Goal: Information Seeking & Learning: Learn about a topic

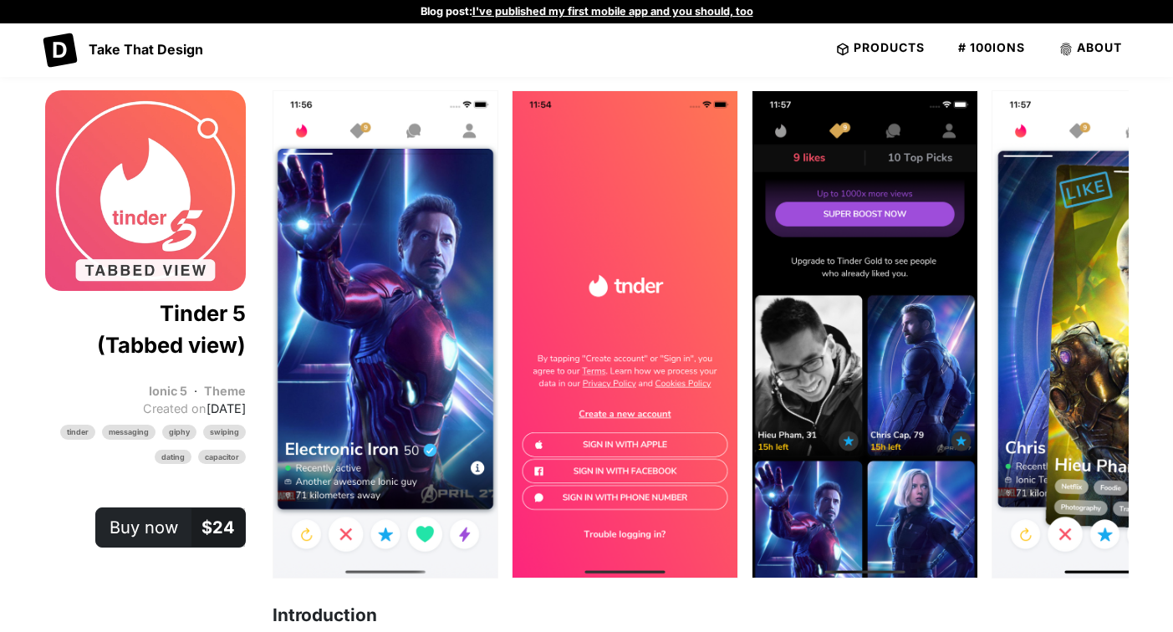
scroll to position [1183, 0]
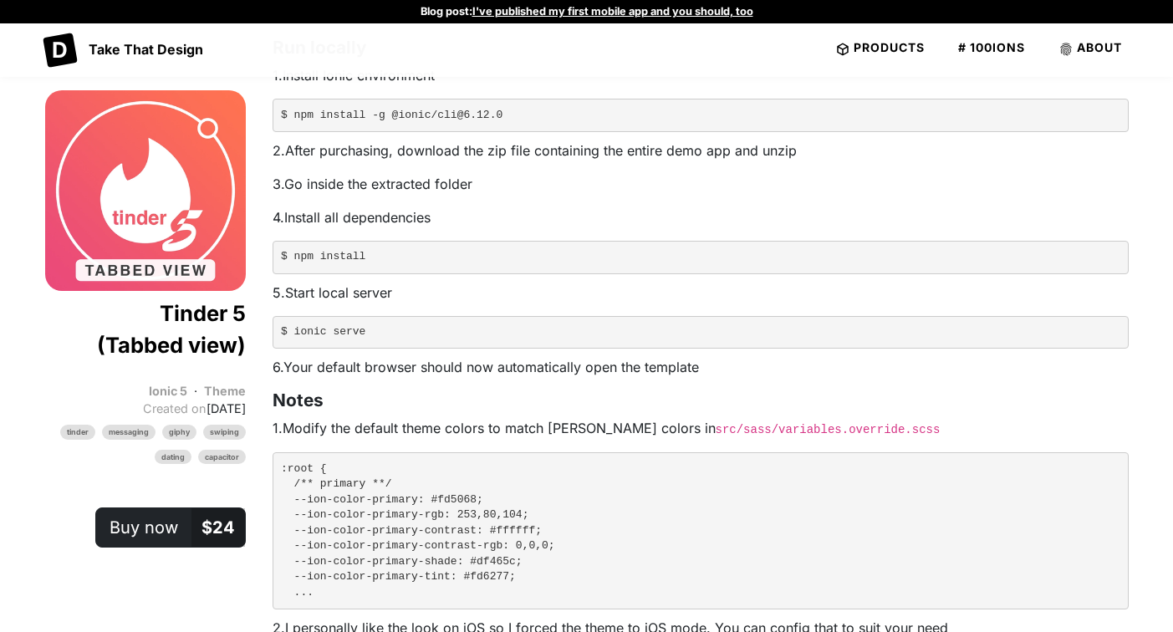
scroll to position [0, 0]
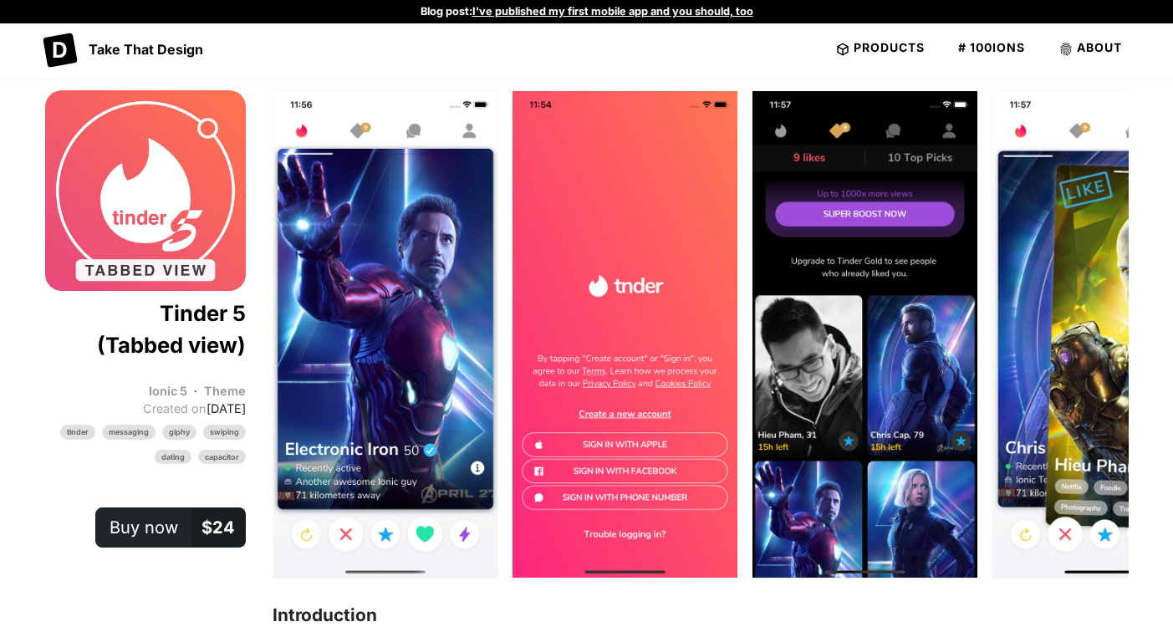
click at [753, 284] on img "Content" at bounding box center [865, 334] width 225 height 487
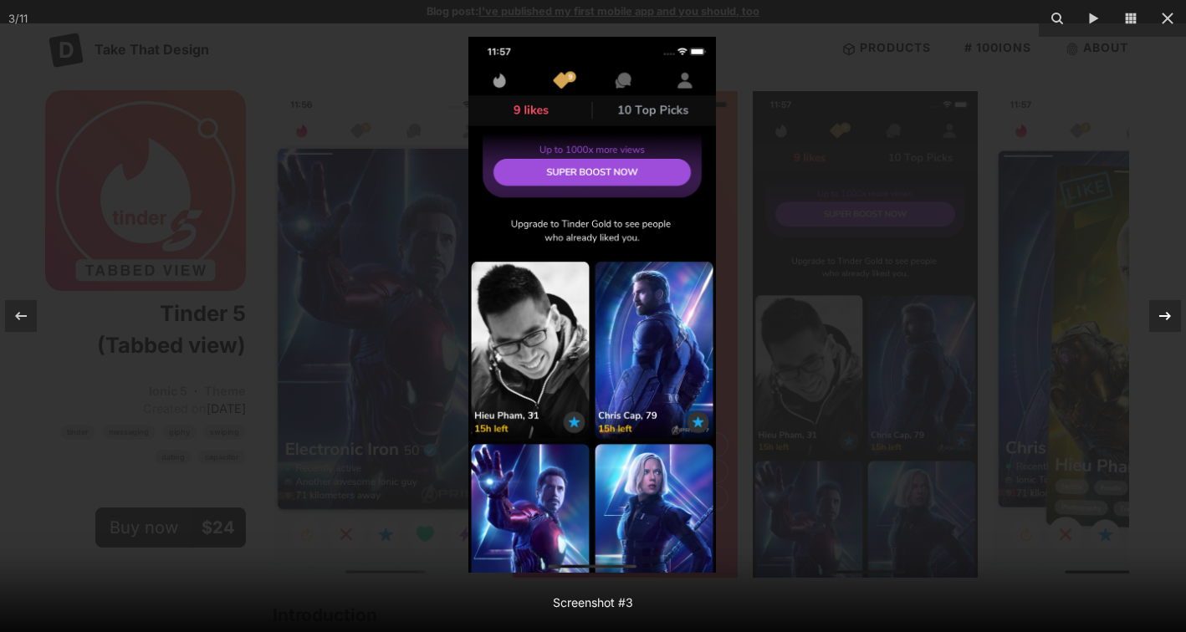
click at [1172, 310] on icon at bounding box center [1165, 316] width 20 height 20
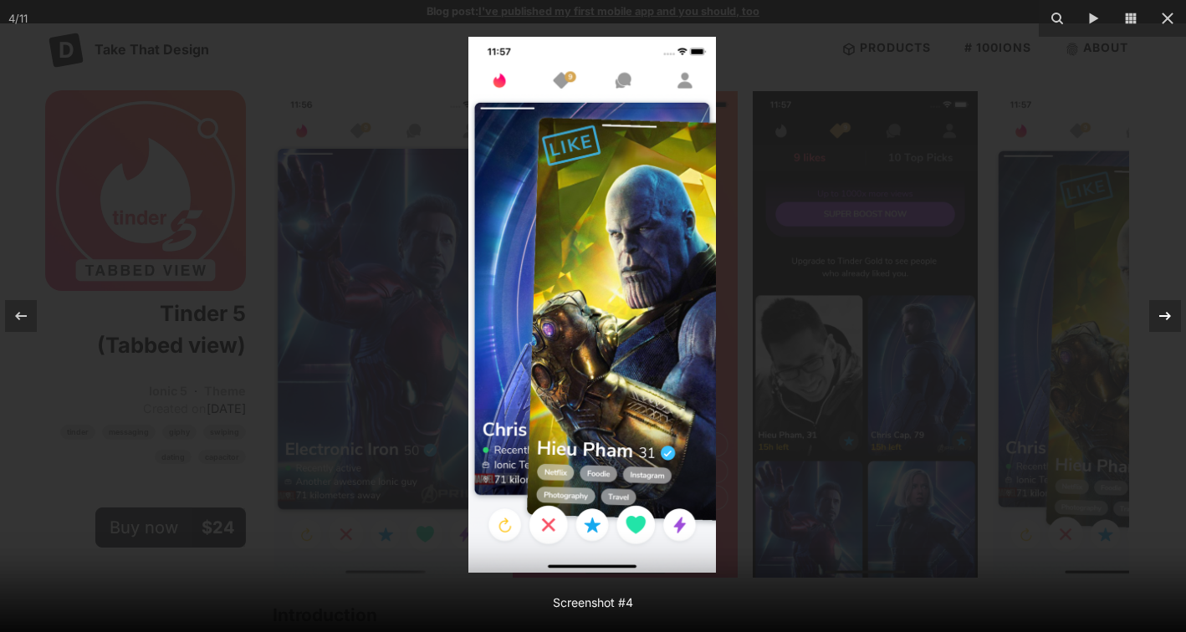
click at [1172, 310] on icon at bounding box center [1165, 316] width 20 height 20
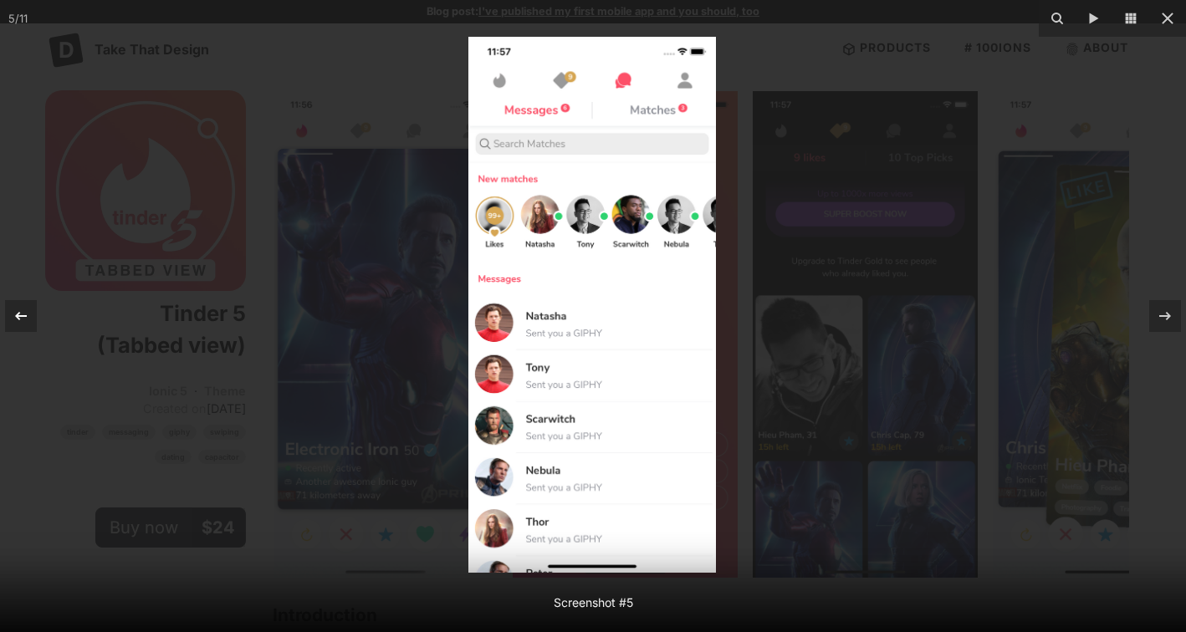
click at [28, 314] on icon at bounding box center [21, 316] width 20 height 20
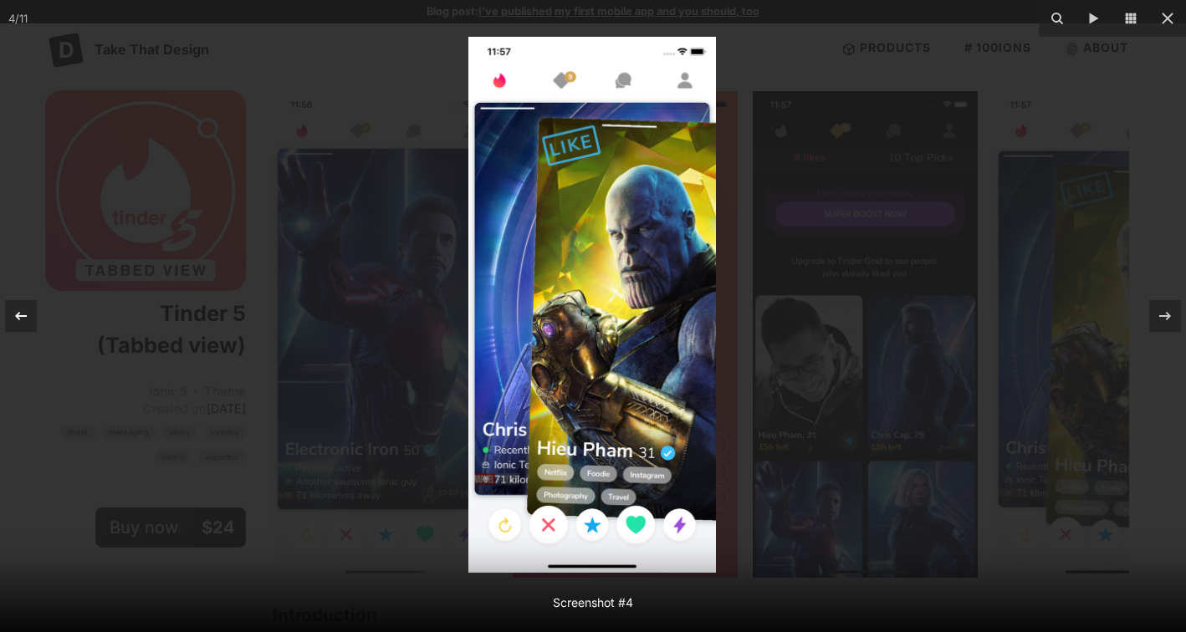
click at [28, 314] on icon at bounding box center [21, 316] width 20 height 20
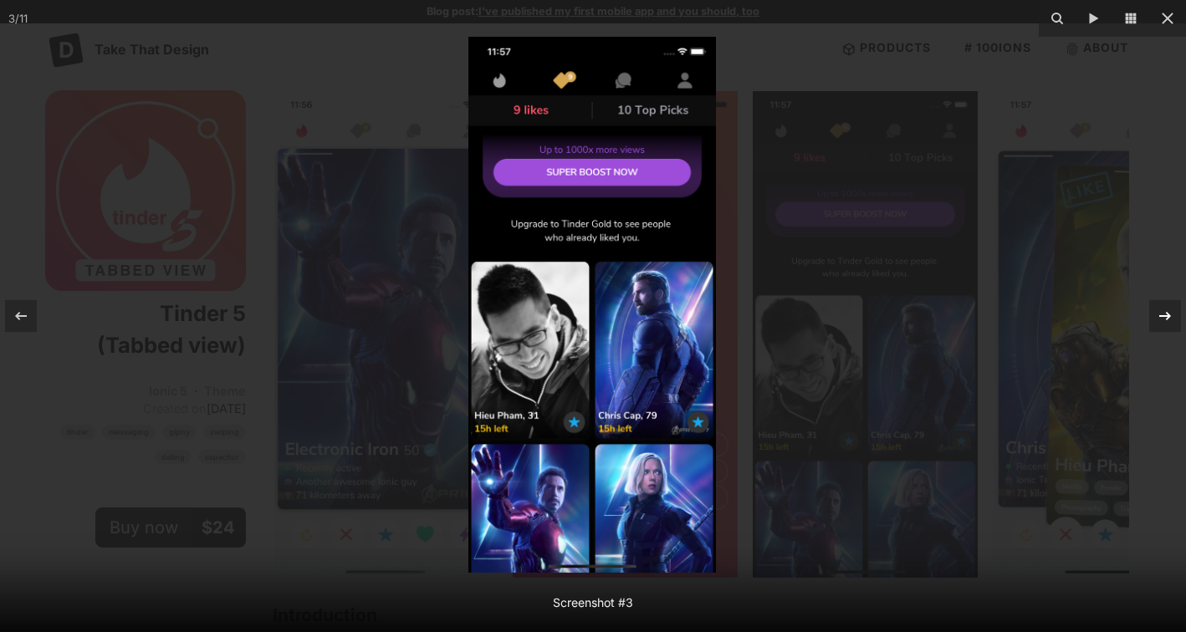
click at [1165, 308] on icon at bounding box center [1165, 316] width 20 height 20
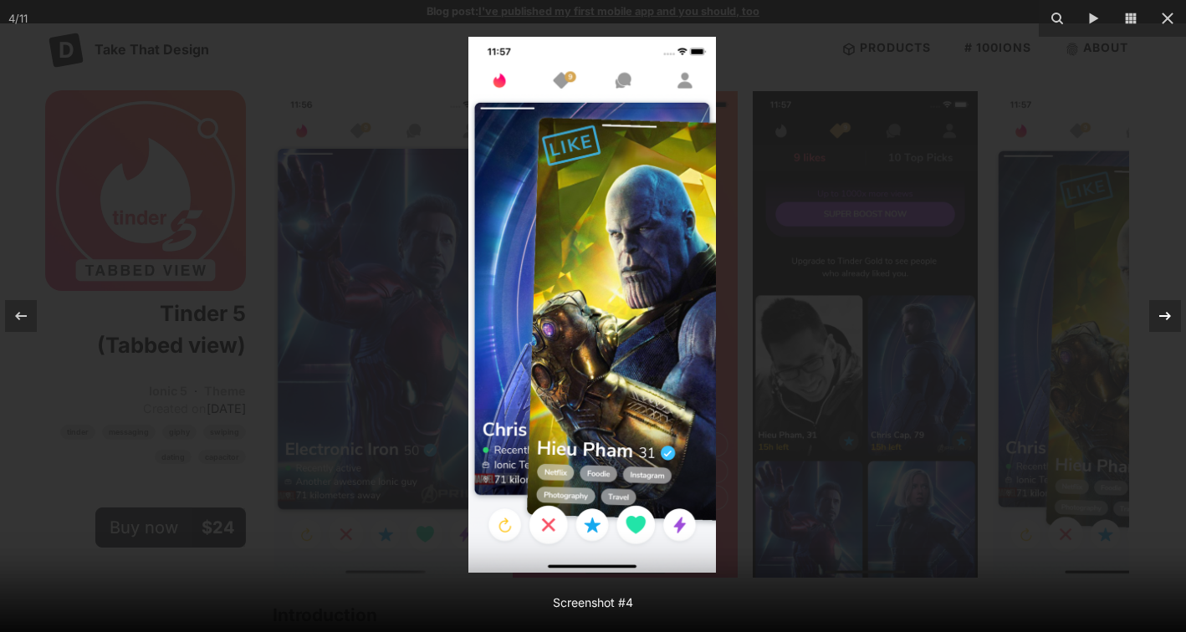
click at [1165, 308] on icon at bounding box center [1165, 316] width 20 height 20
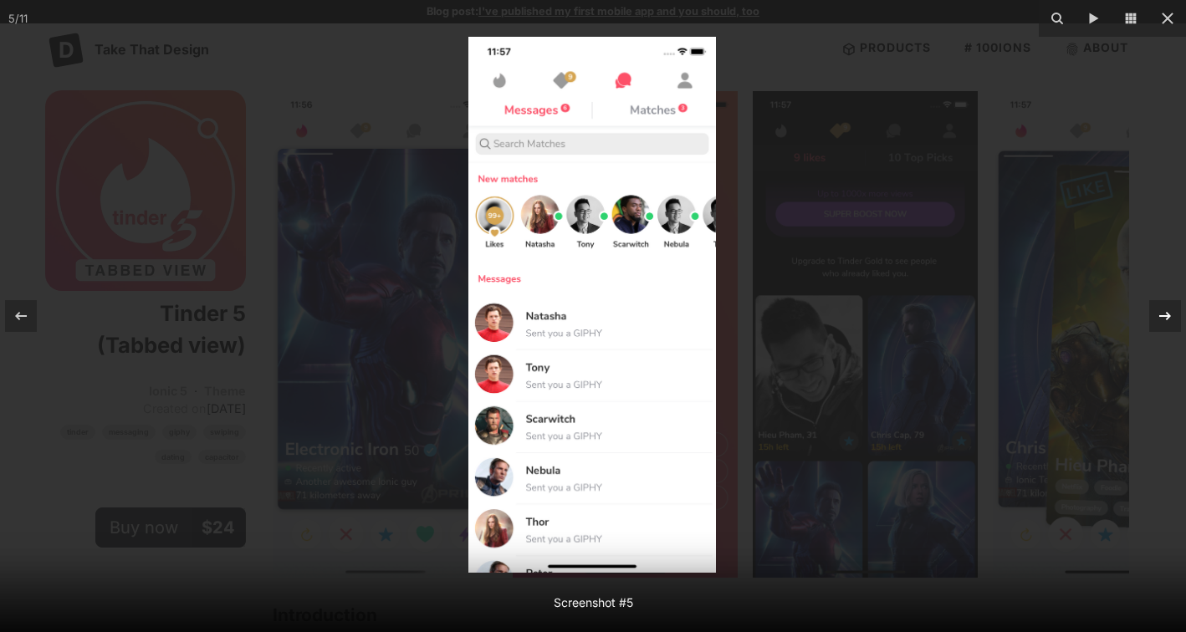
click at [1165, 308] on icon at bounding box center [1165, 316] width 20 height 20
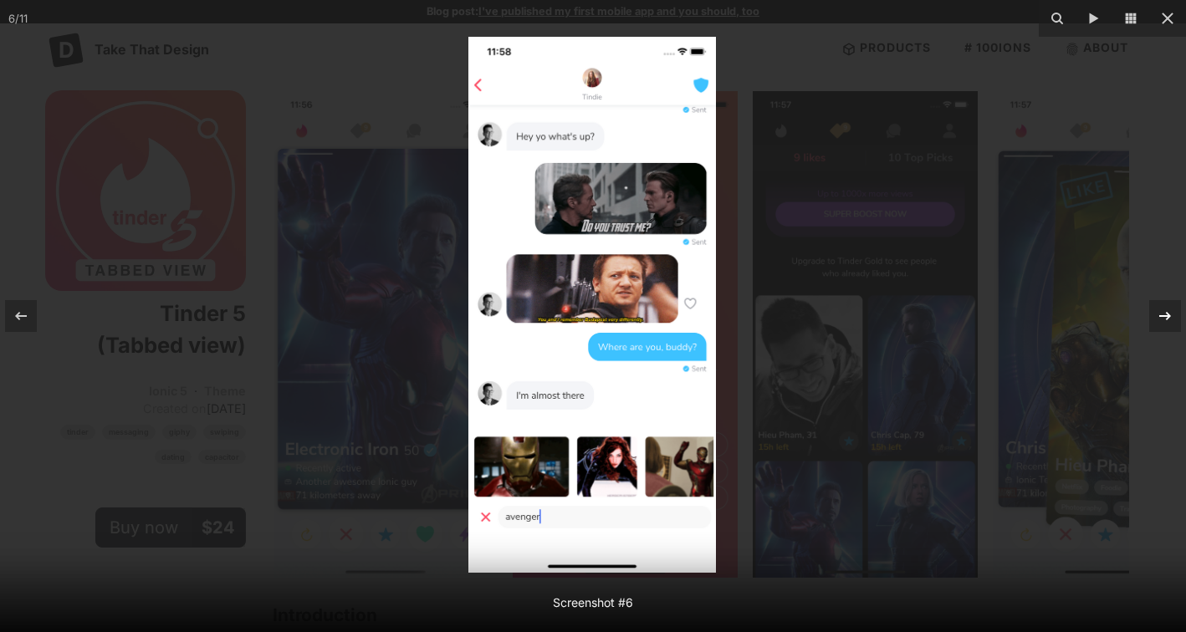
click at [1165, 308] on icon at bounding box center [1165, 316] width 20 height 20
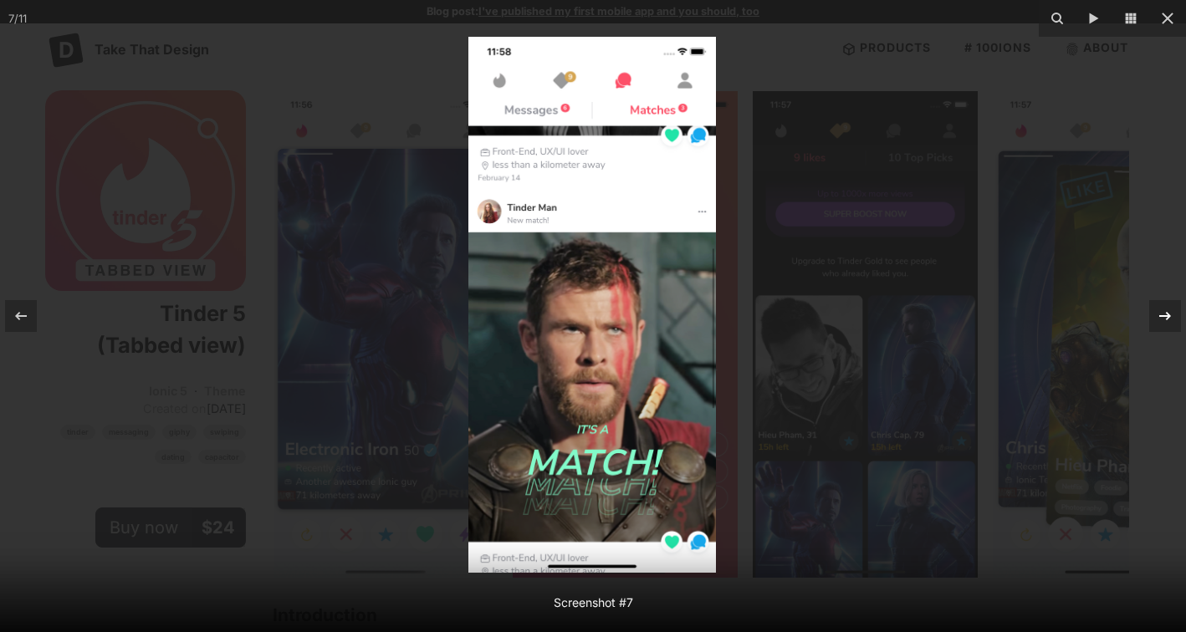
click at [1165, 308] on icon at bounding box center [1165, 316] width 20 height 20
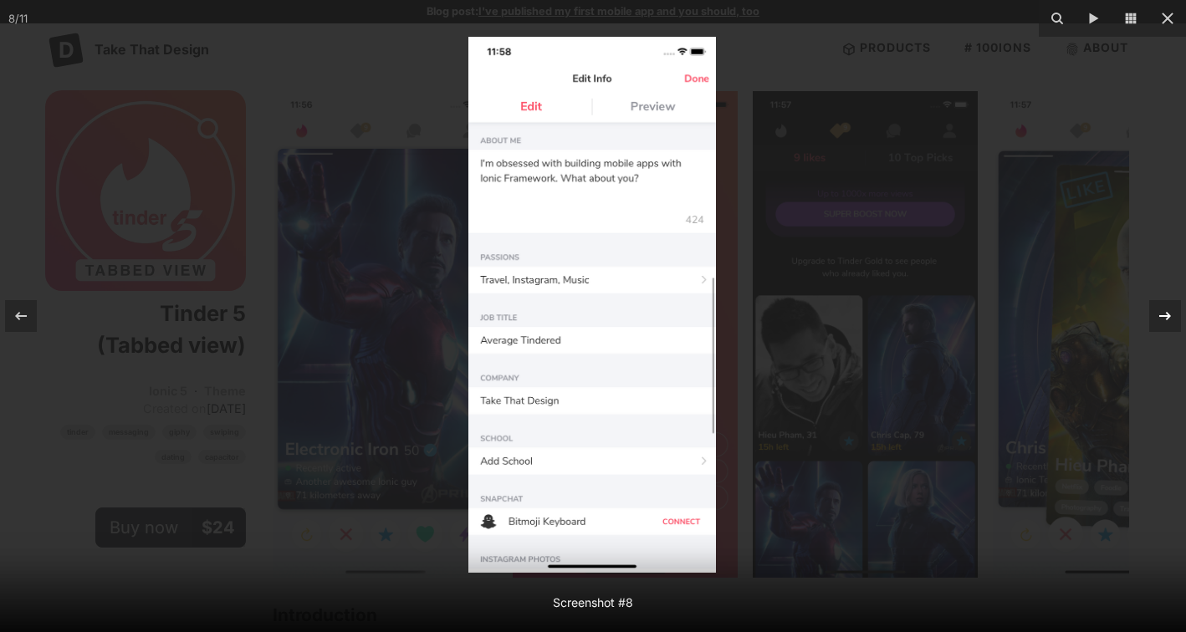
click at [1165, 308] on icon at bounding box center [1165, 316] width 20 height 20
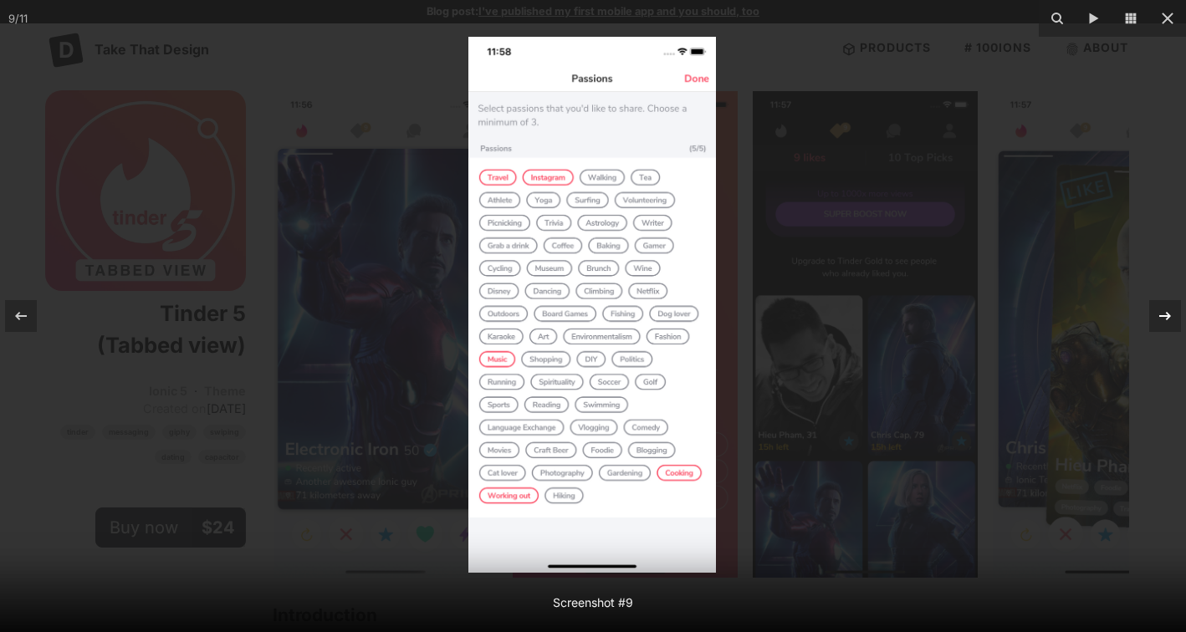
click at [1165, 308] on icon at bounding box center [1165, 316] width 20 height 20
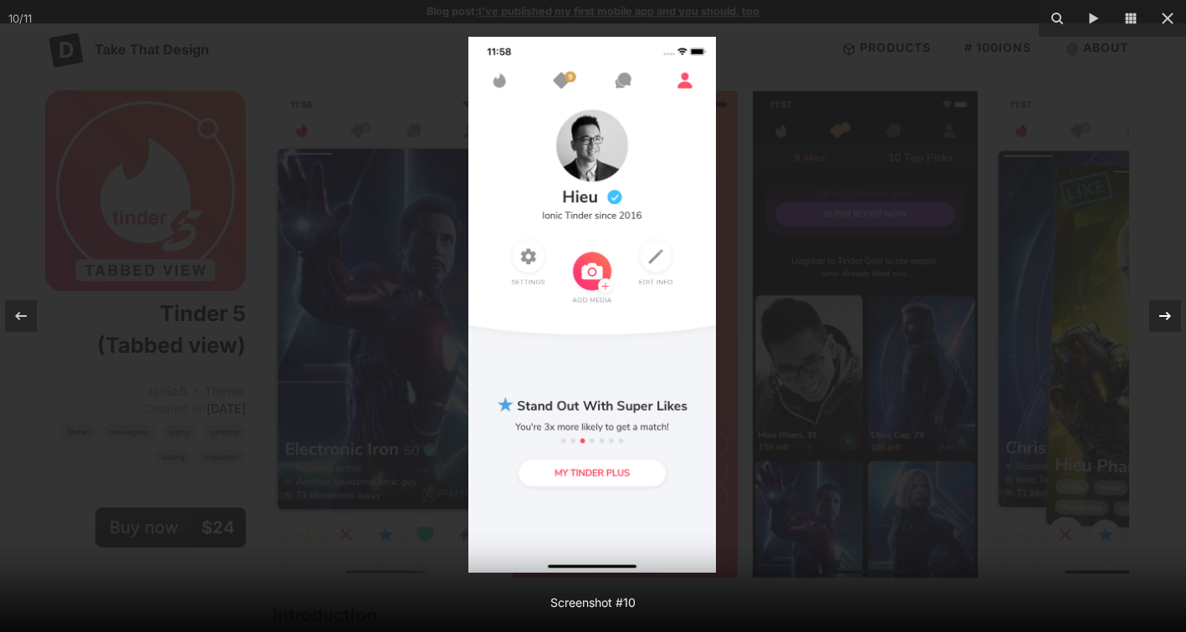
click at [1165, 308] on icon at bounding box center [1165, 316] width 20 height 20
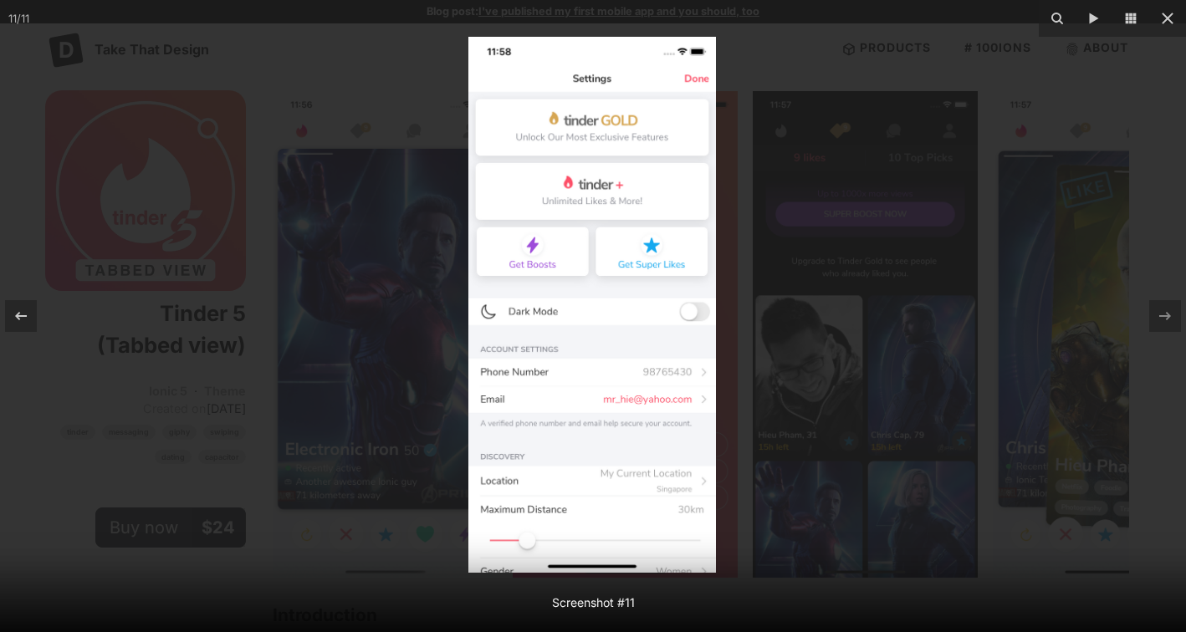
click at [858, 370] on div at bounding box center [593, 316] width 1186 height 632
